Goal: Task Accomplishment & Management: Use online tool/utility

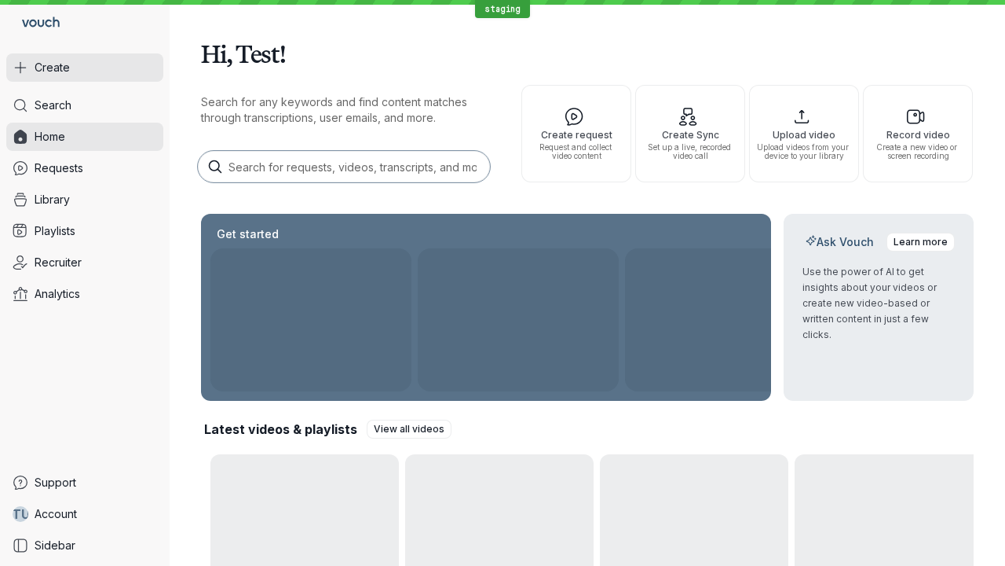
click at [85, 68] on button "Create" at bounding box center [84, 67] width 157 height 28
